Goal: Transaction & Acquisition: Book appointment/travel/reservation

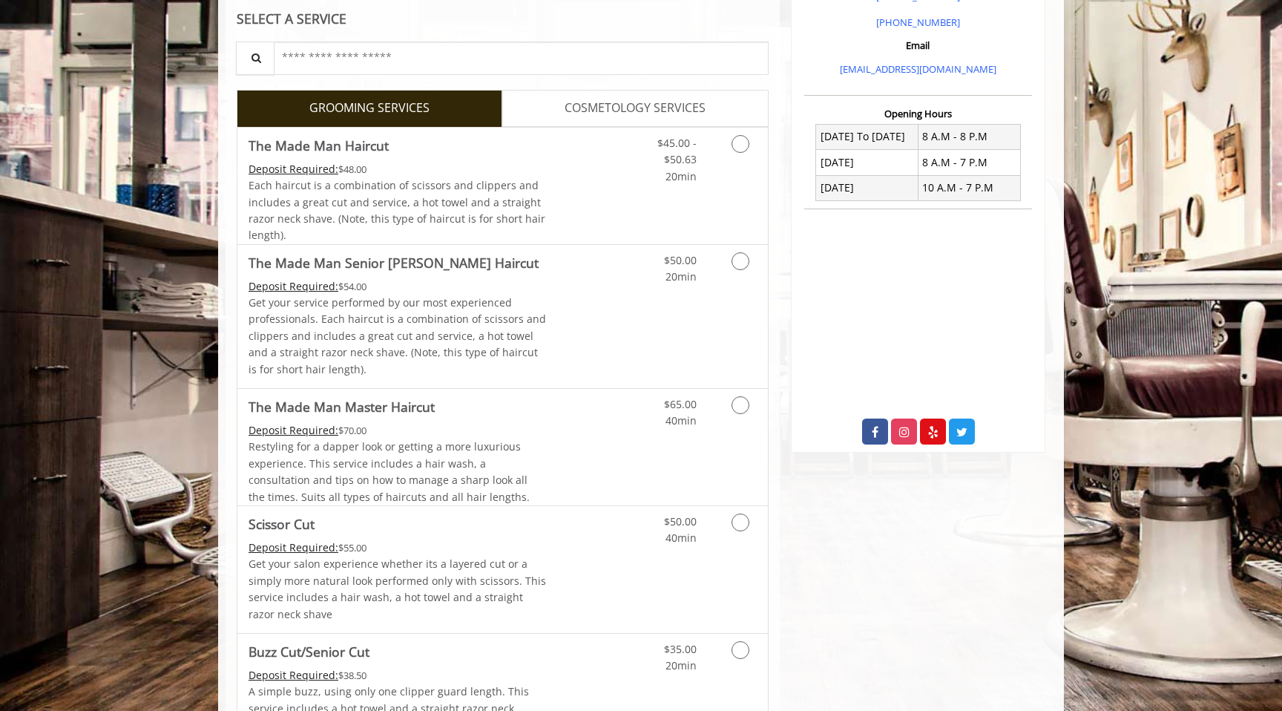
scroll to position [484, 0]
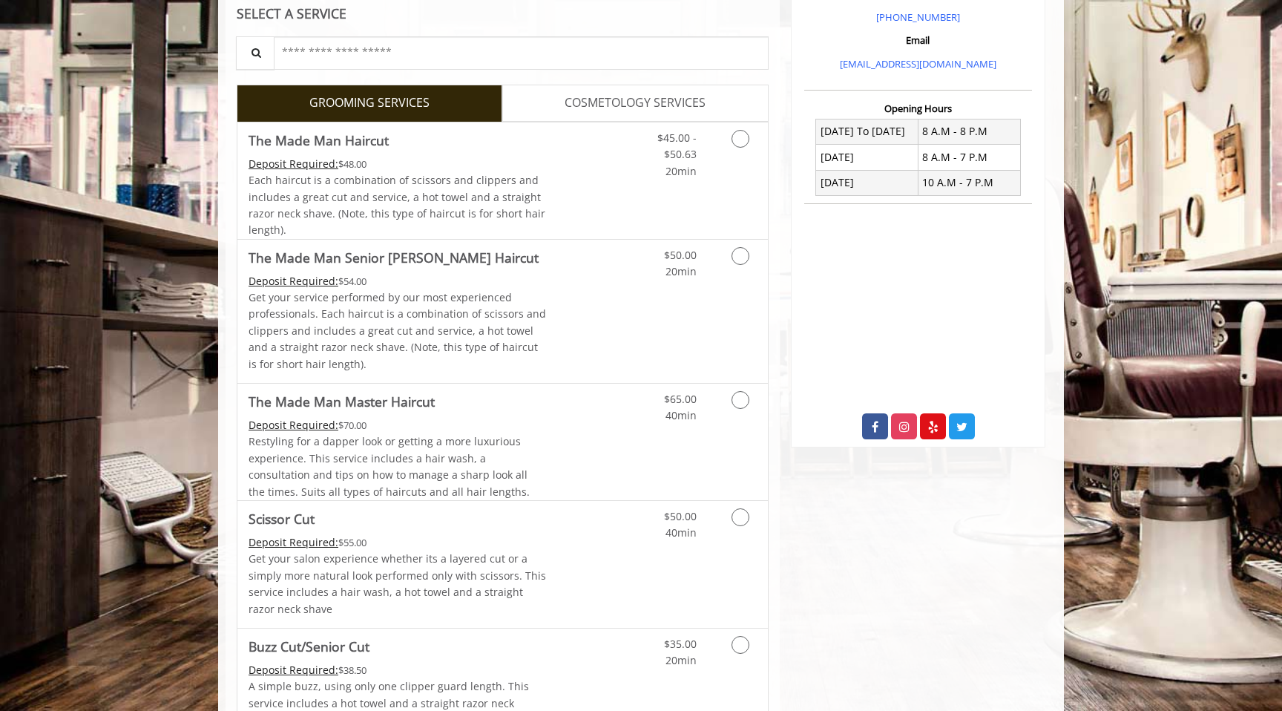
click at [633, 94] on span "COSMETOLOGY SERVICES" at bounding box center [635, 103] width 141 height 19
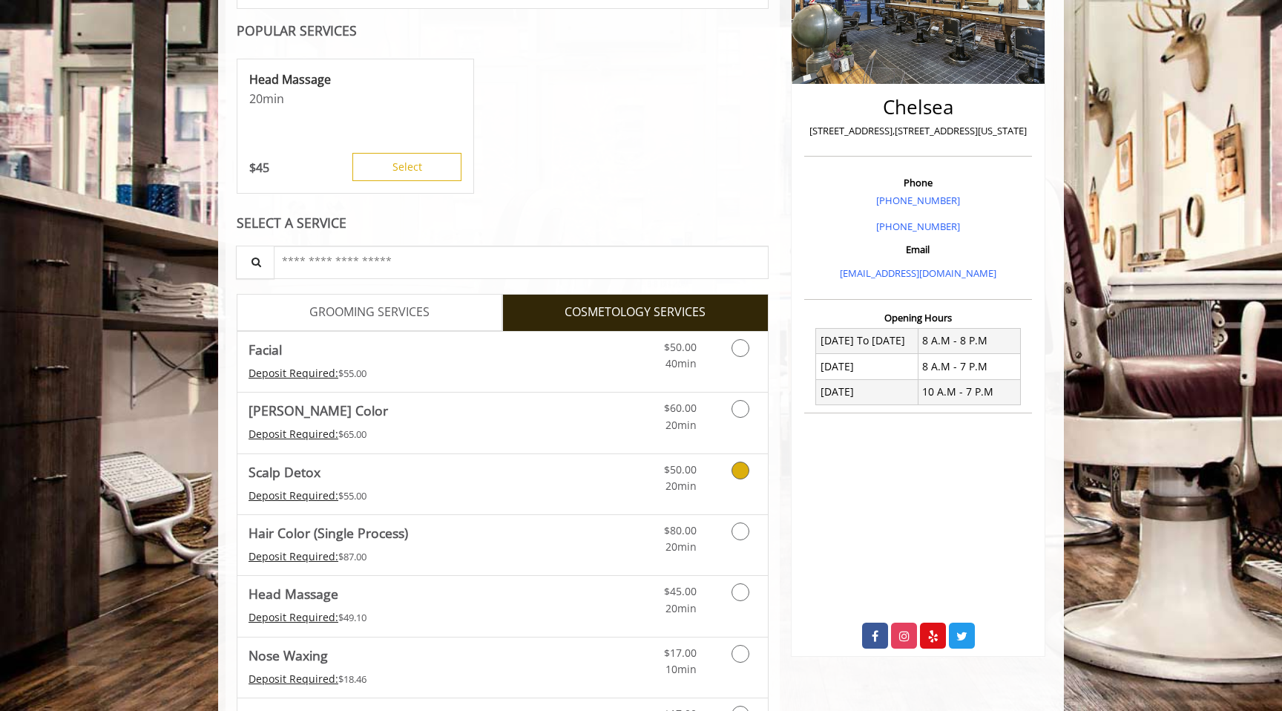
scroll to position [0, 0]
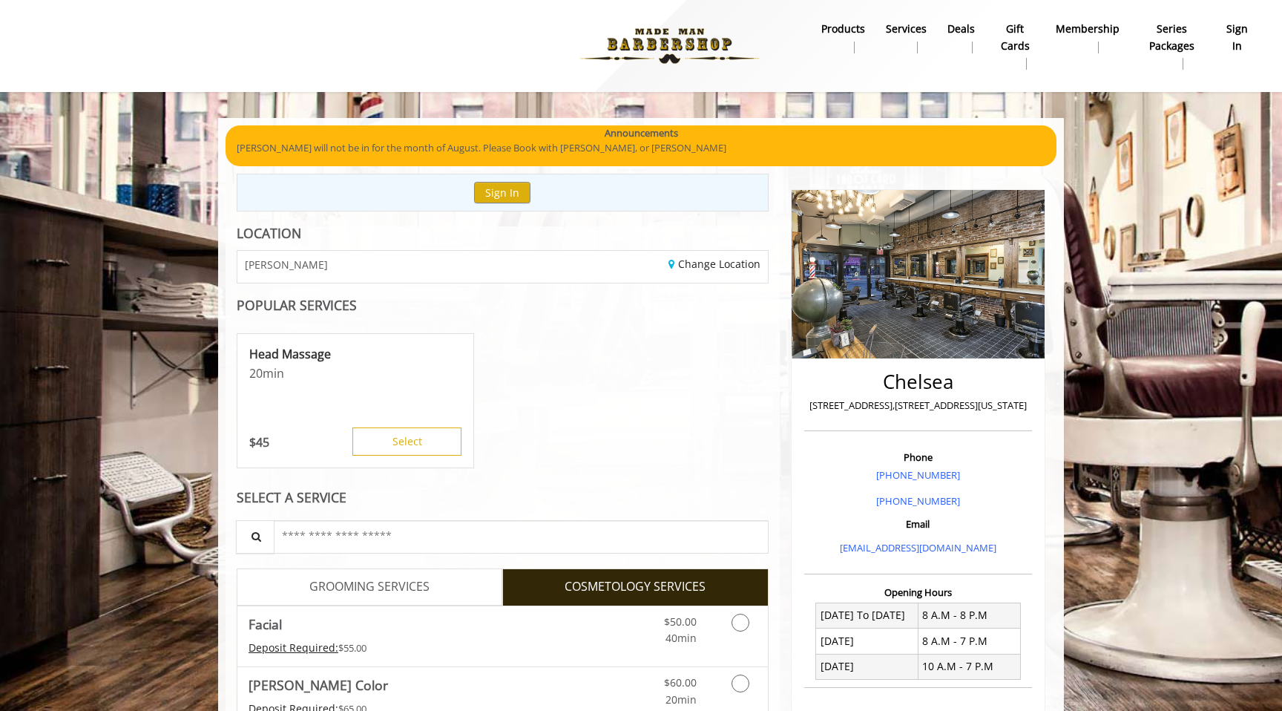
click at [365, 605] on link "GROOMING SERVICES" at bounding box center [370, 587] width 266 height 37
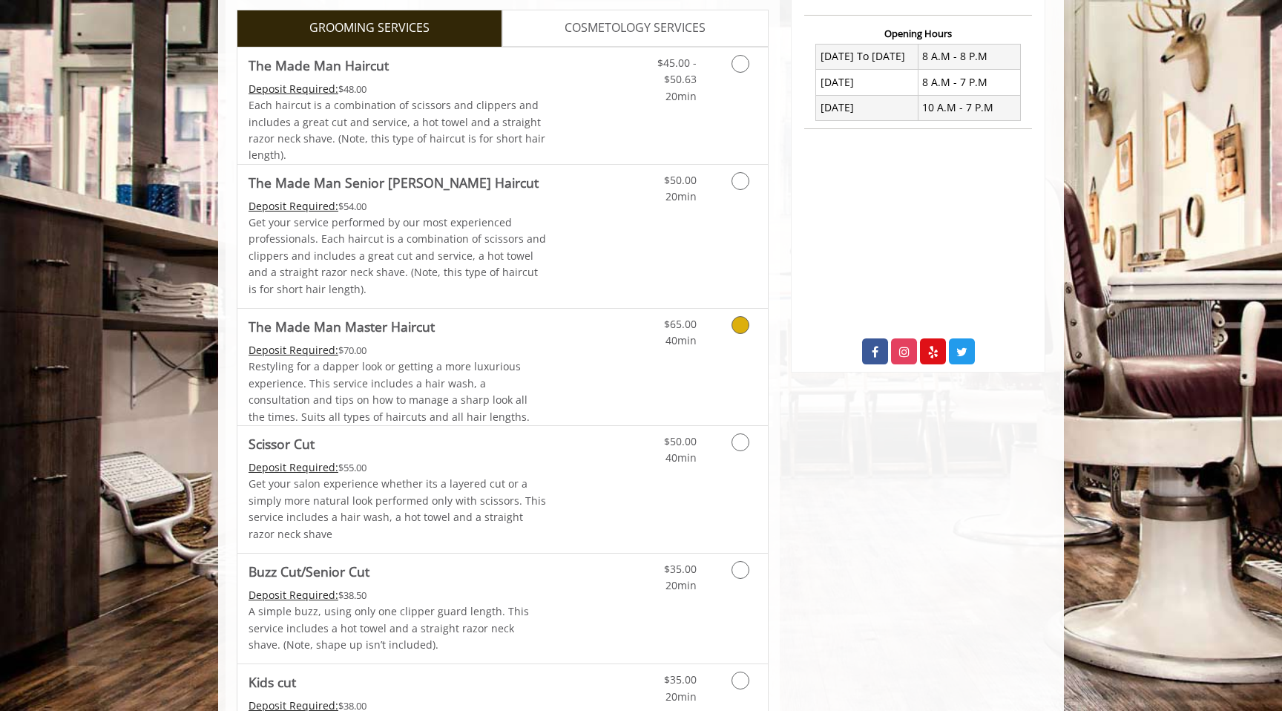
click at [453, 224] on p "Get your service performed by our most experienced professionals. Each haircut …" at bounding box center [398, 255] width 298 height 83
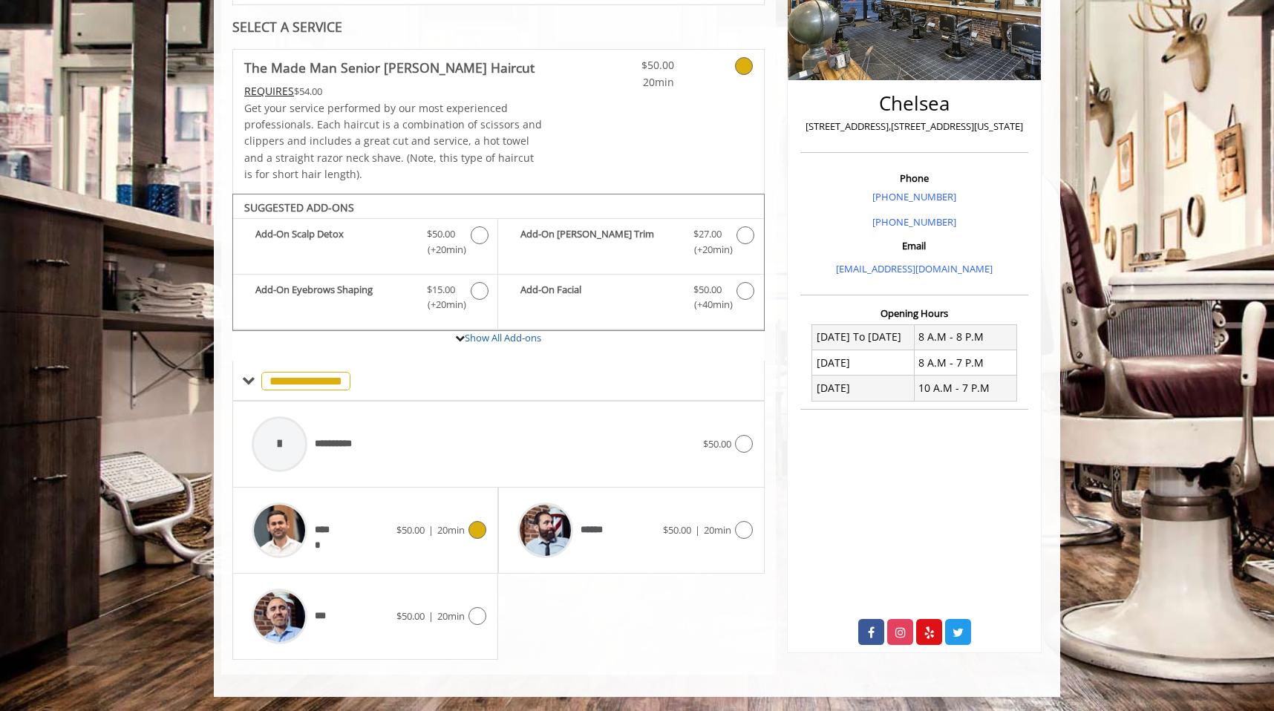
click at [375, 537] on div "*****" at bounding box center [320, 530] width 152 height 71
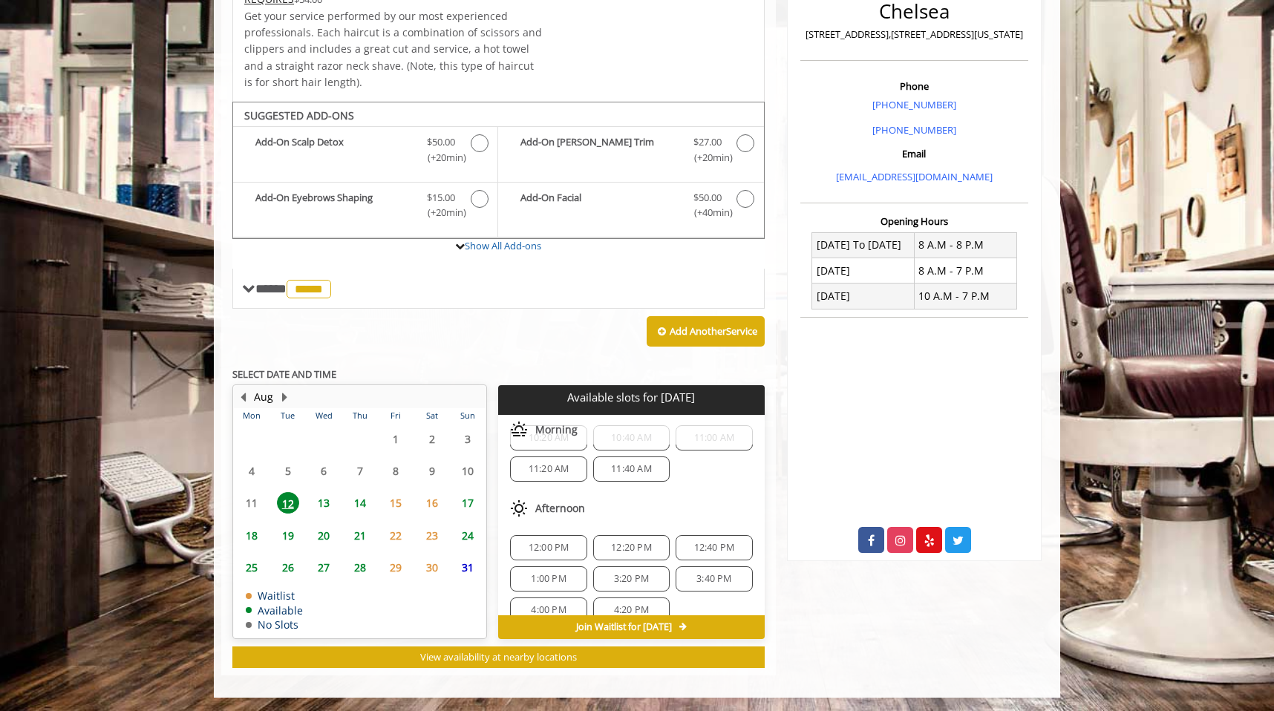
scroll to position [129, 0]
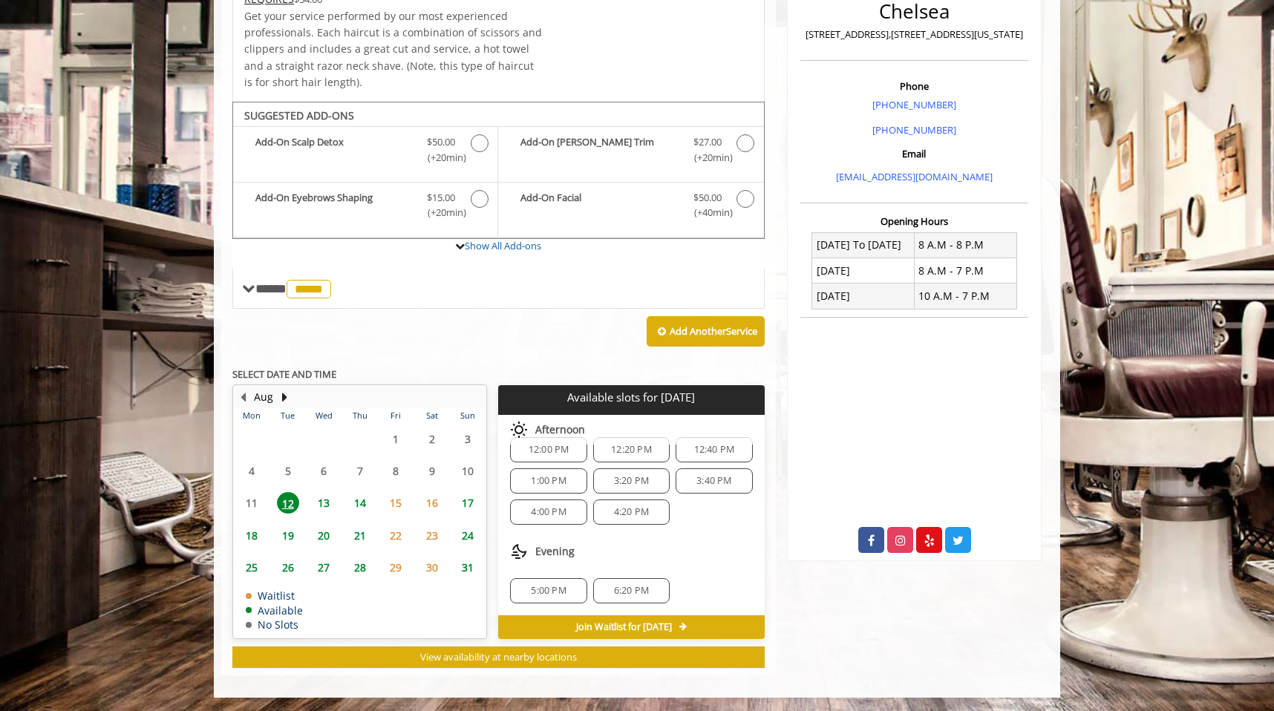
click at [628, 586] on span "6:20 PM" at bounding box center [631, 591] width 35 height 12
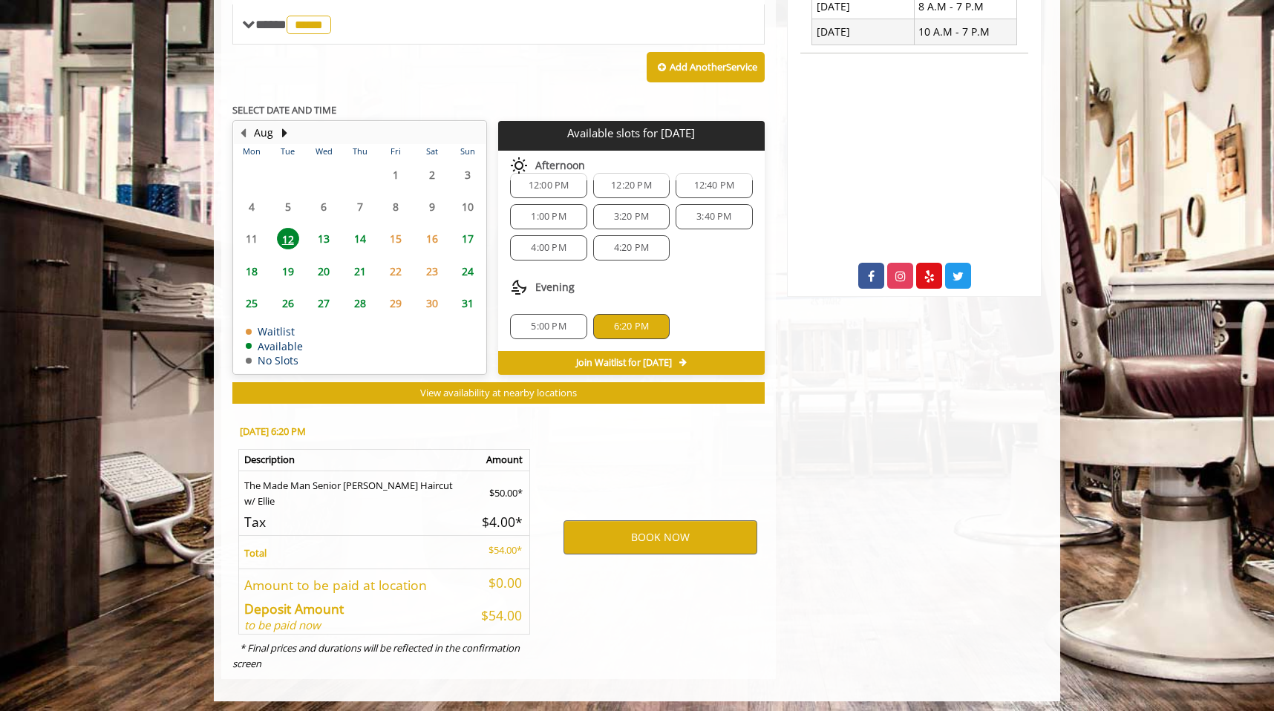
scroll to position [639, 0]
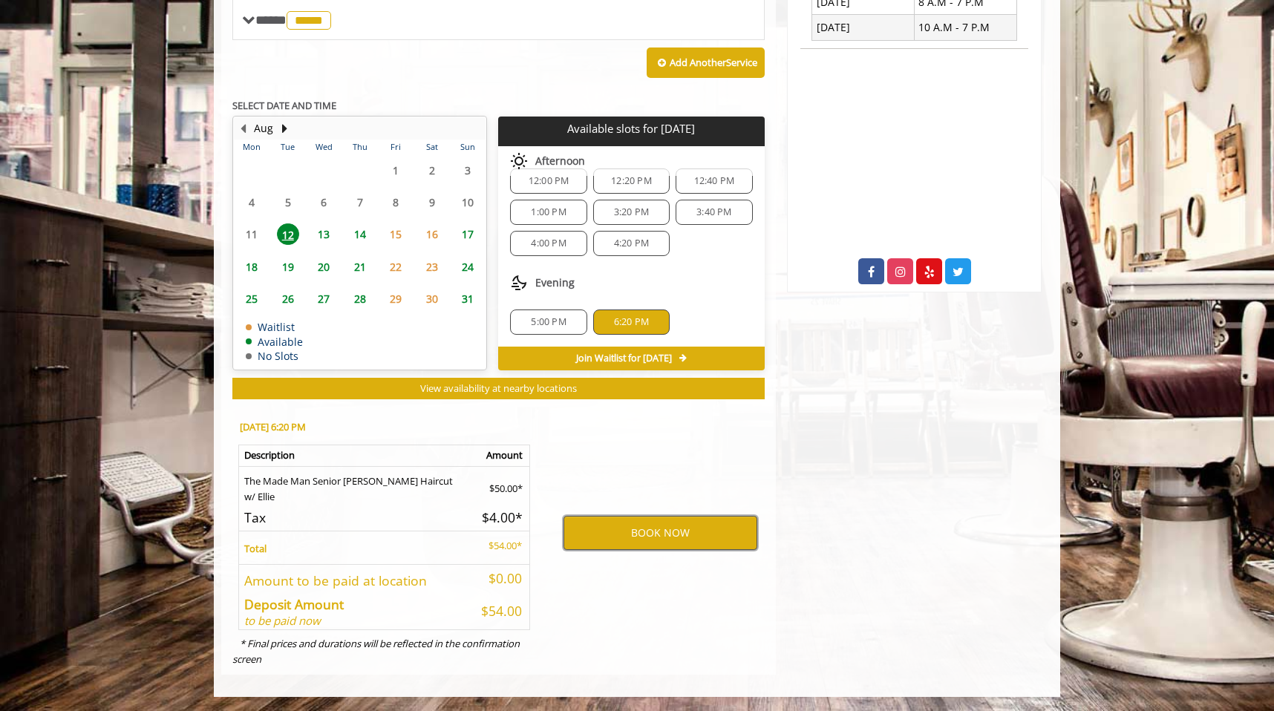
click at [617, 531] on button "BOOK NOW" at bounding box center [660, 533] width 194 height 34
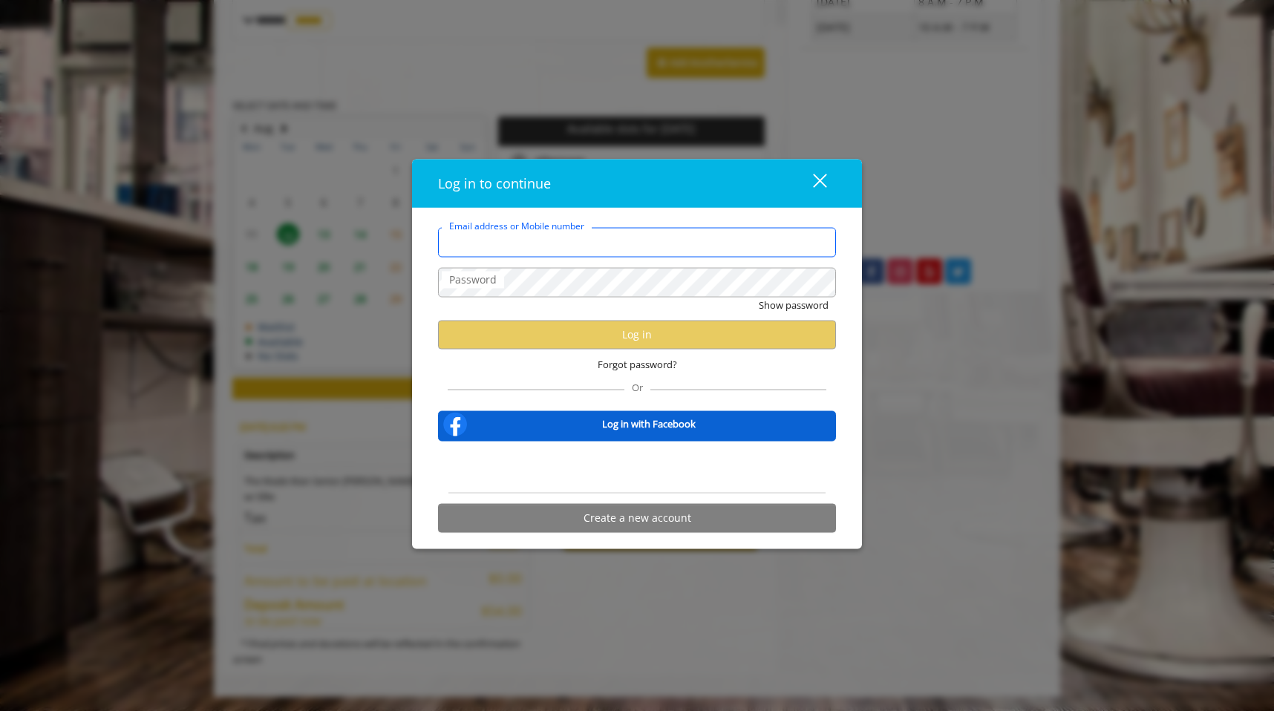
type input "**********"
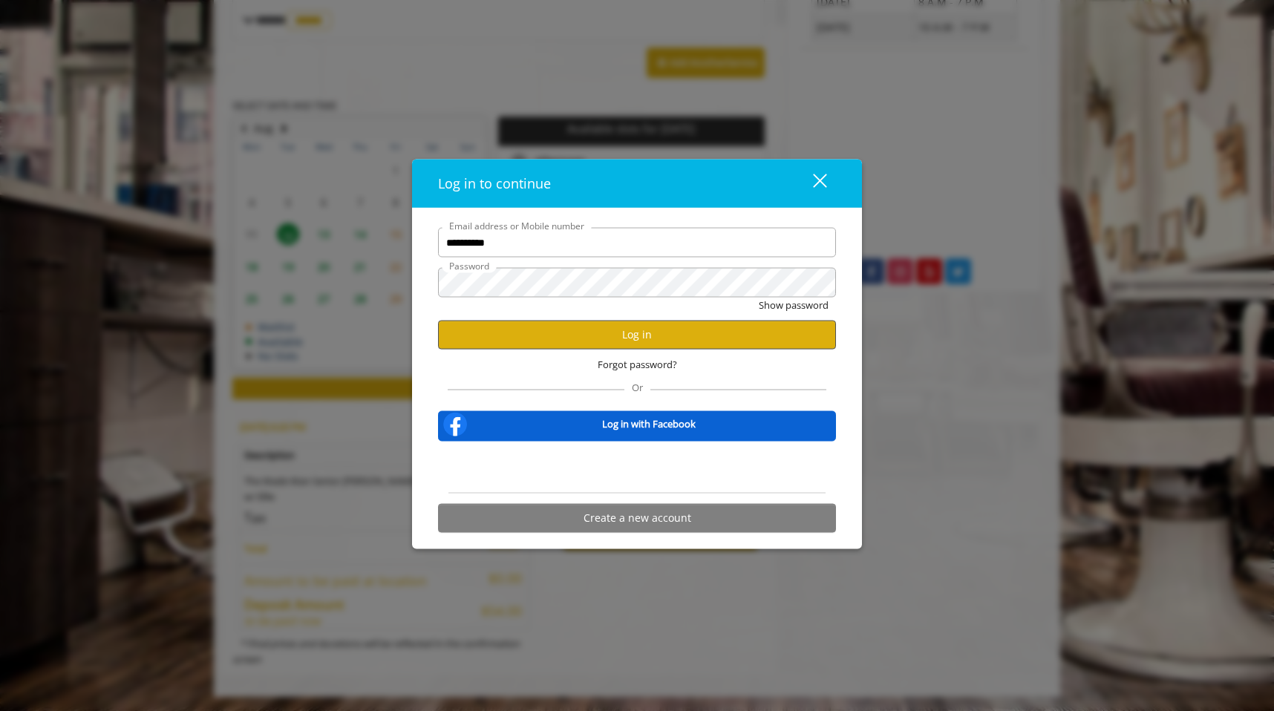
scroll to position [0, 0]
click at [594, 337] on button "Log in" at bounding box center [637, 334] width 398 height 29
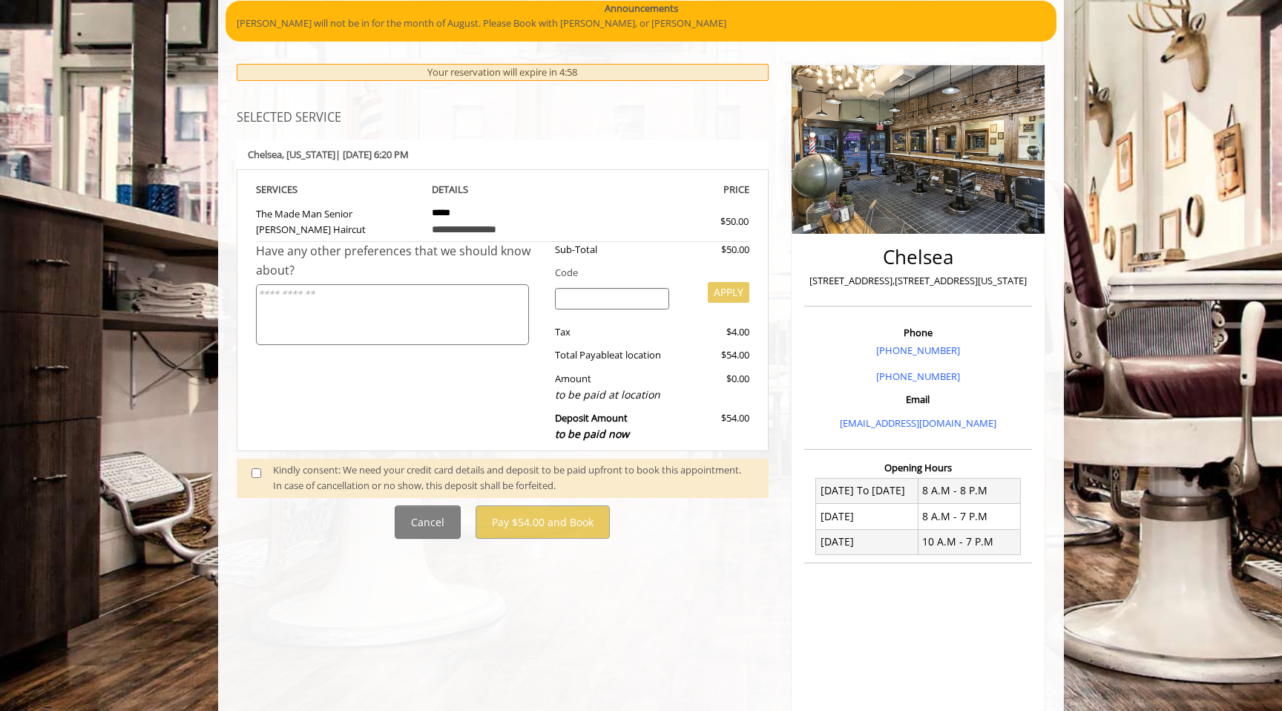
scroll to position [140, 0]
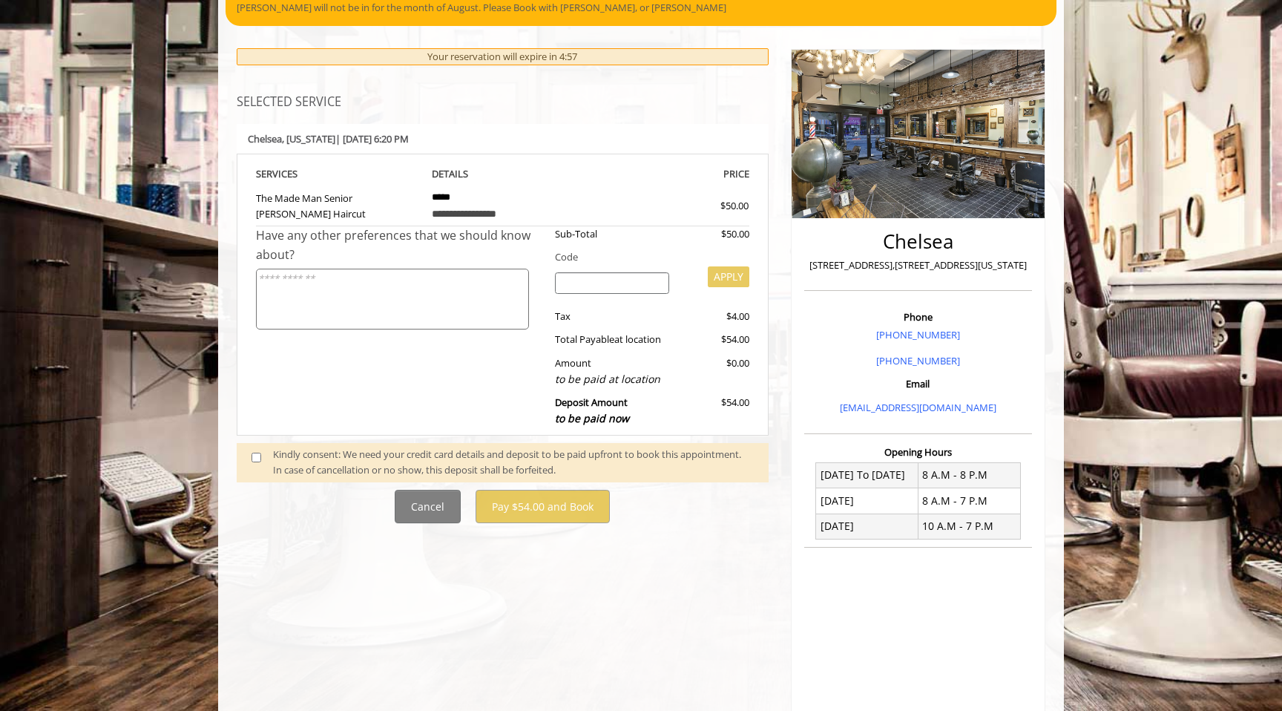
click at [278, 429] on div "Have any other preferences that we should know about?" at bounding box center [400, 330] width 288 height 208
click at [264, 448] on span at bounding box center [262, 462] width 44 height 31
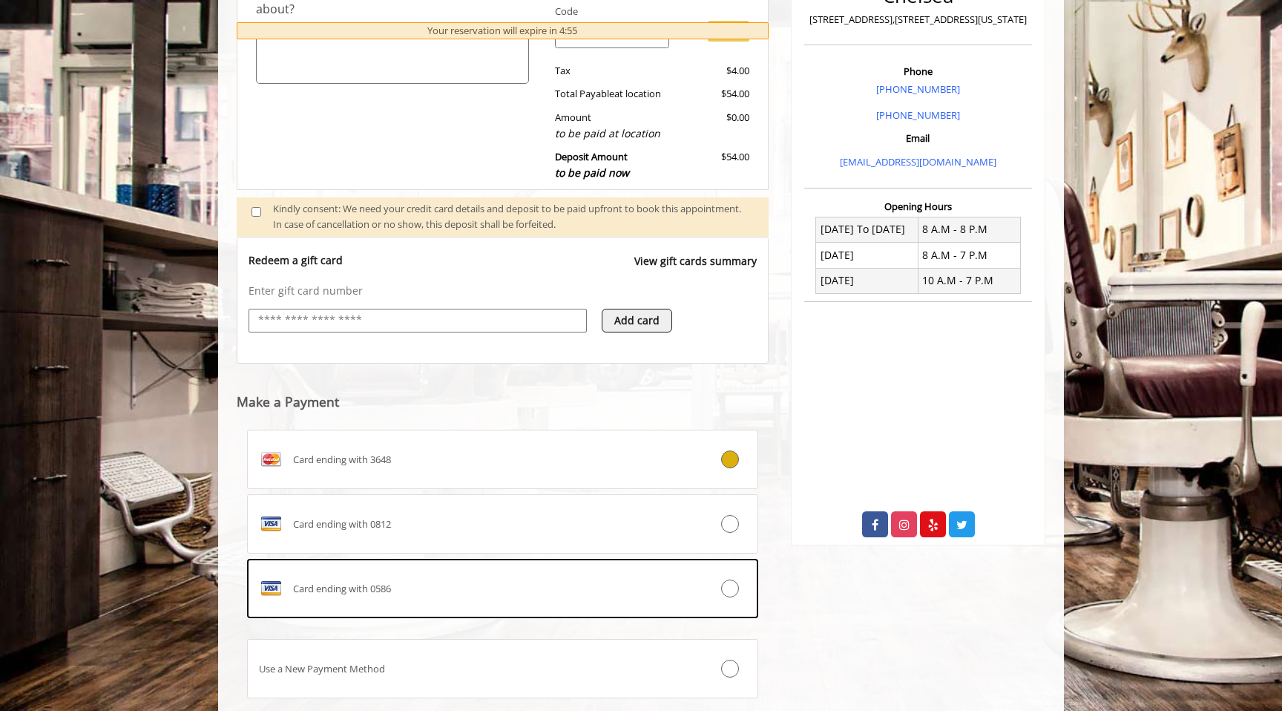
scroll to position [482, 0]
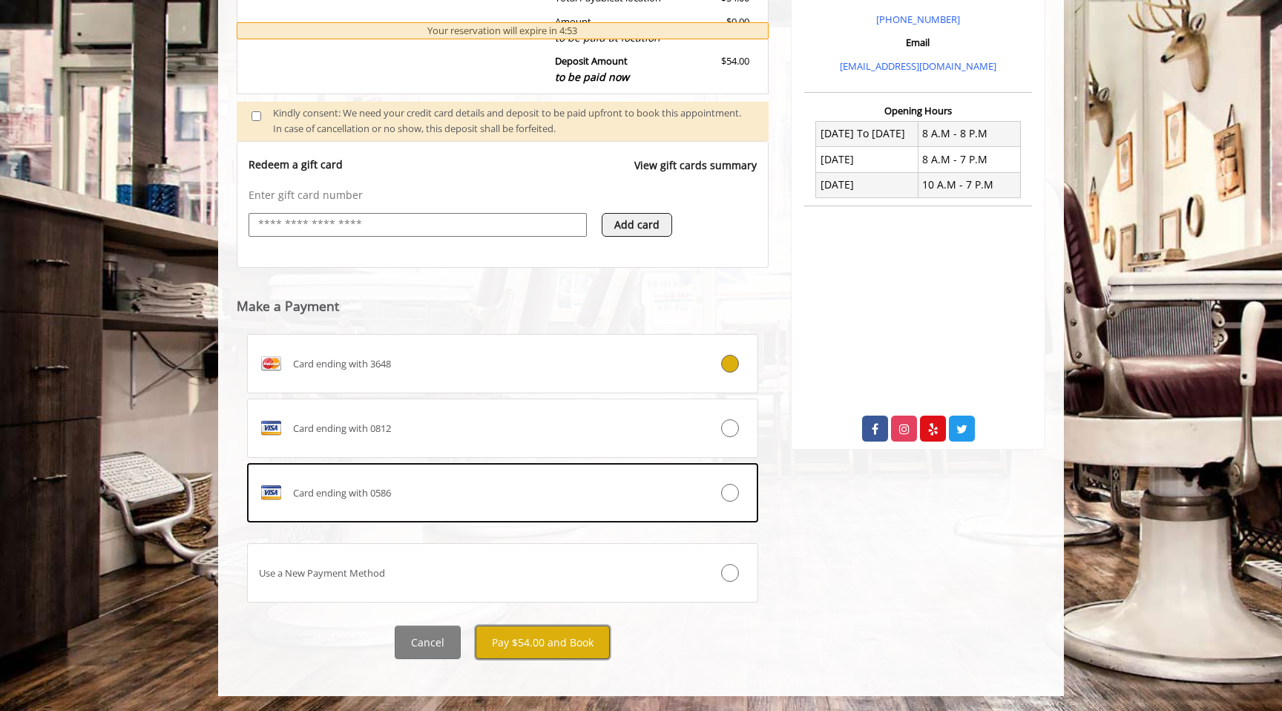
click at [581, 651] on button "Pay $54.00 and Book" at bounding box center [543, 642] width 134 height 33
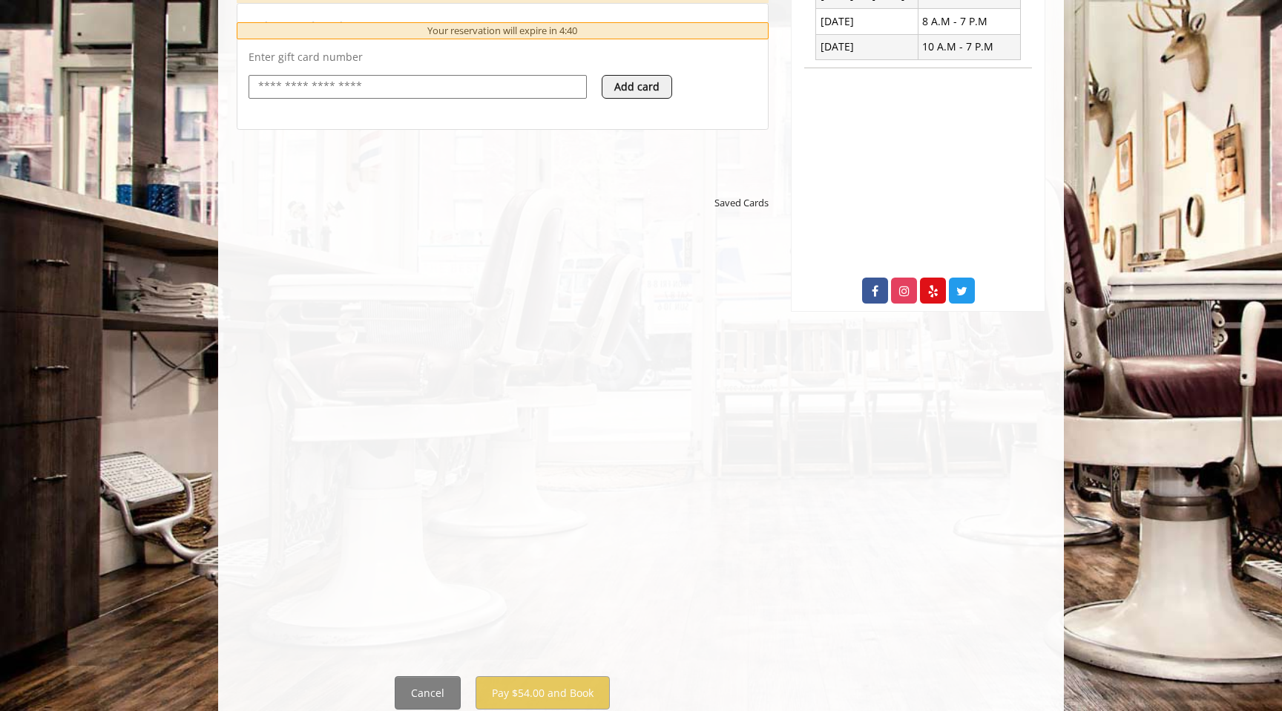
scroll to position [620, 0]
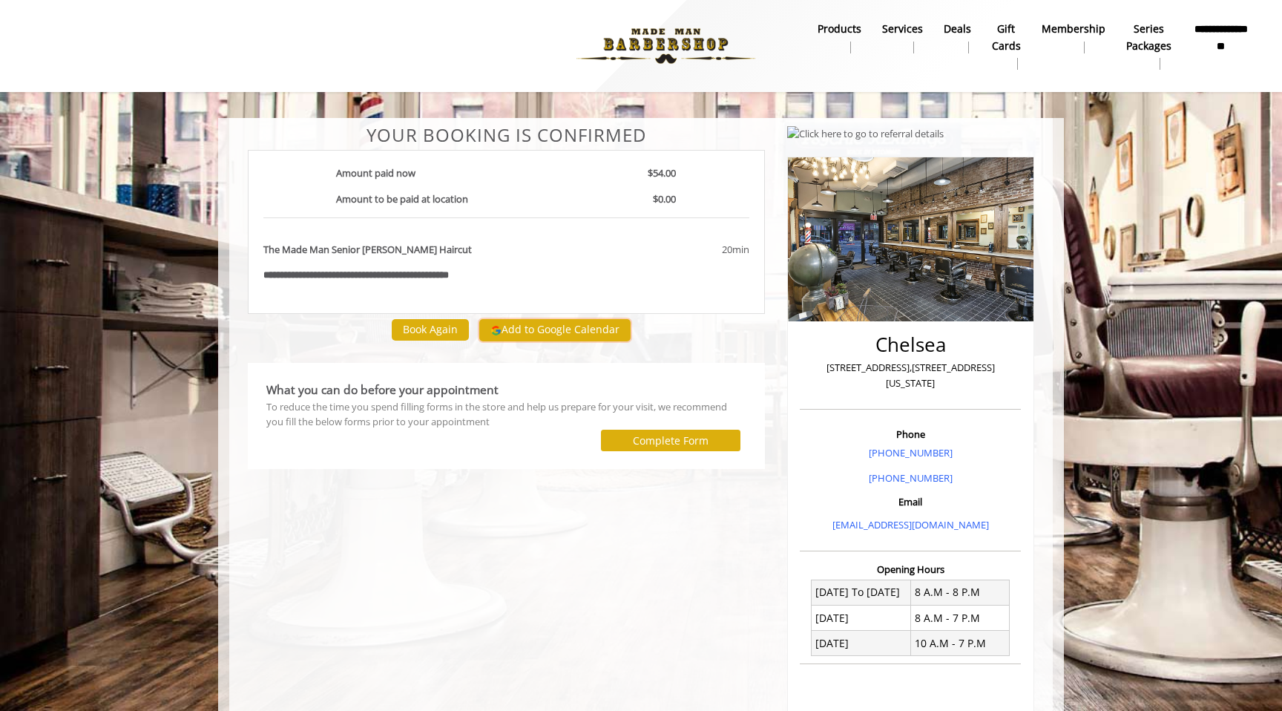
click at [509, 335] on button "Add to Google Calendar" at bounding box center [554, 330] width 151 height 22
